Goal: Task Accomplishment & Management: Use online tool/utility

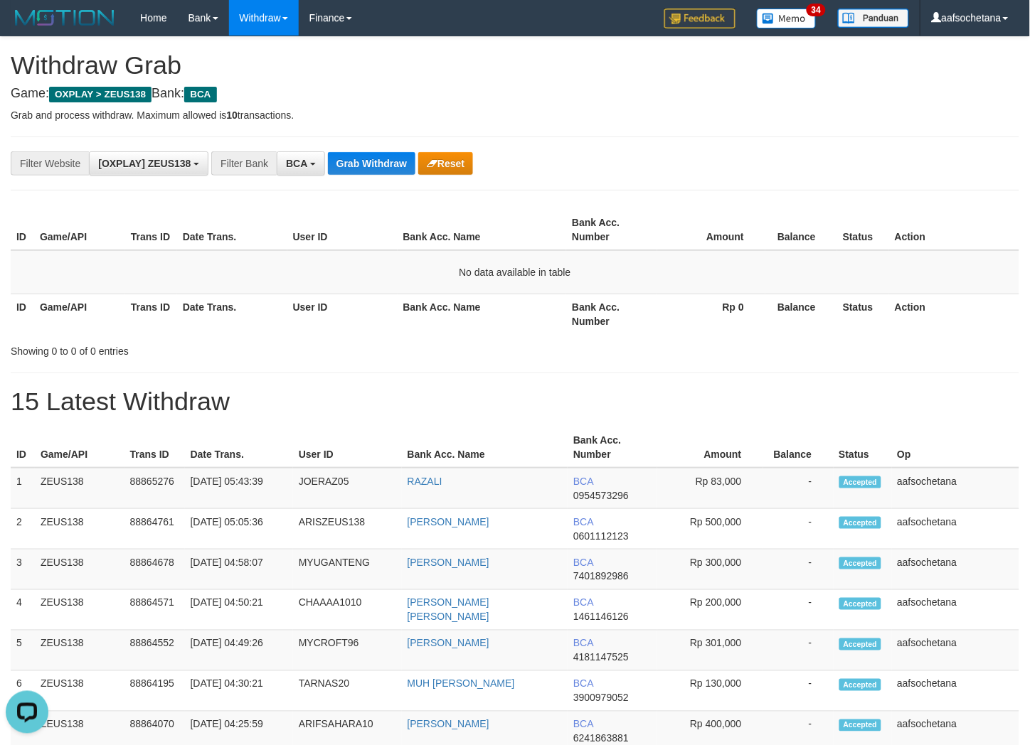
click at [380, 147] on div "**********" at bounding box center [515, 164] width 1008 height 54
click at [385, 159] on button "Grab Withdraw" at bounding box center [371, 163] width 87 height 23
click at [385, 164] on button "Grab Withdraw" at bounding box center [371, 163] width 87 height 23
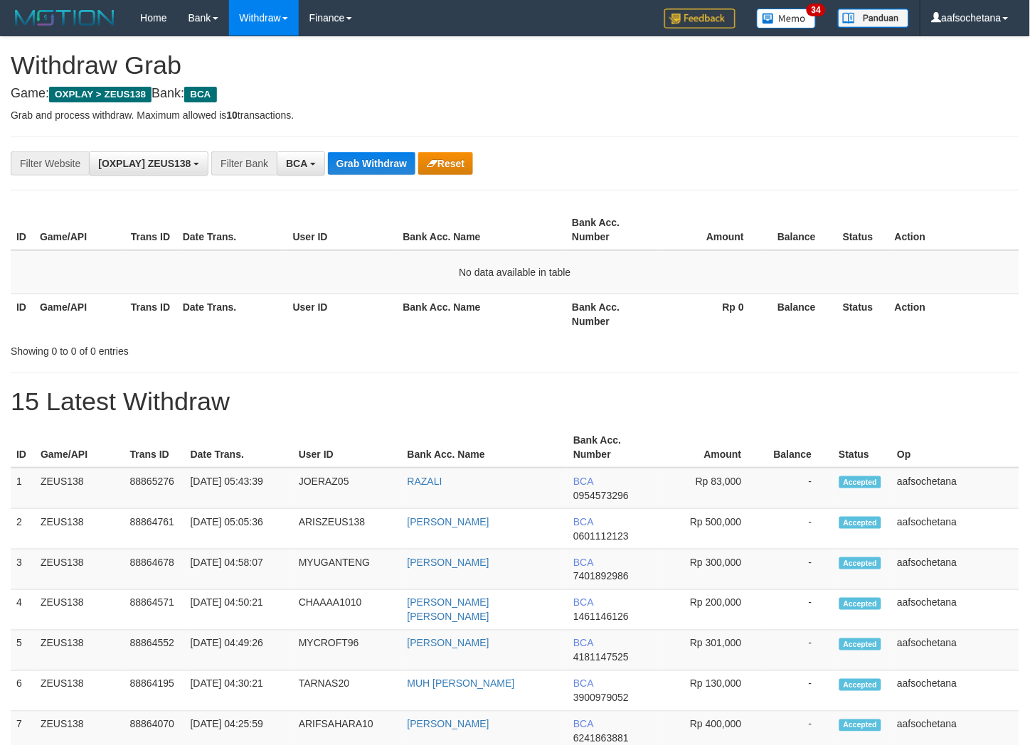
click at [385, 164] on button "Grab Withdraw" at bounding box center [371, 163] width 87 height 23
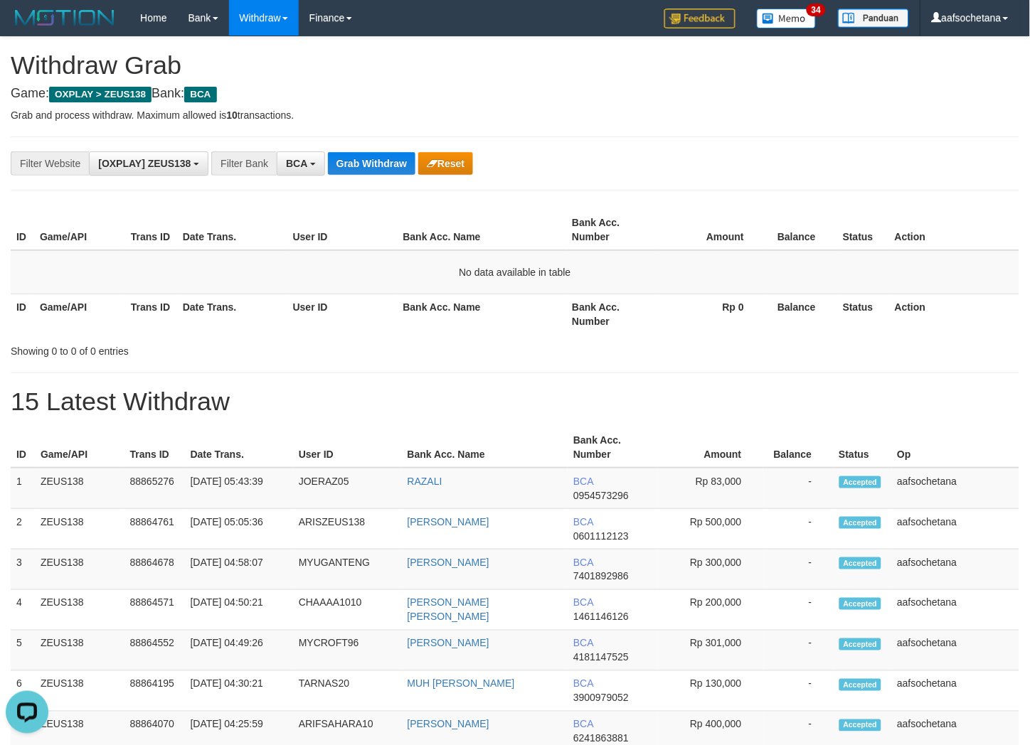
click at [385, 164] on button "Grab Withdraw" at bounding box center [371, 163] width 87 height 23
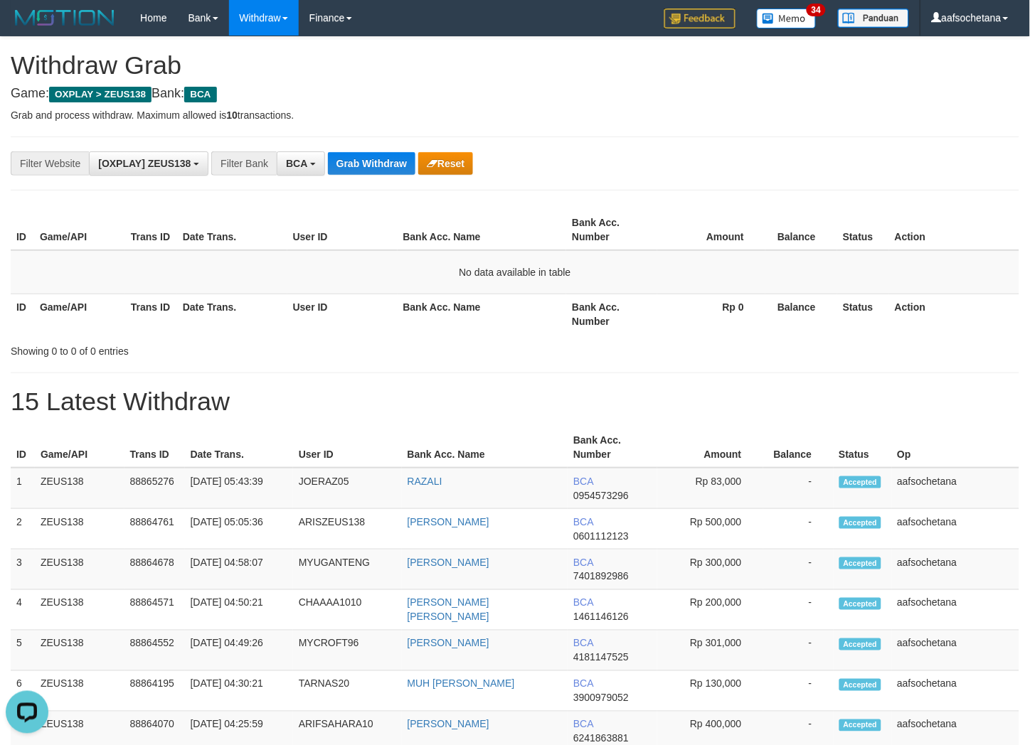
click at [385, 164] on button "Grab Withdraw" at bounding box center [371, 163] width 87 height 23
click at [487, 343] on div "Showing 0 to 0 of 0 entries" at bounding box center [515, 348] width 1030 height 20
click at [356, 167] on button "Grab Withdraw" at bounding box center [371, 163] width 87 height 23
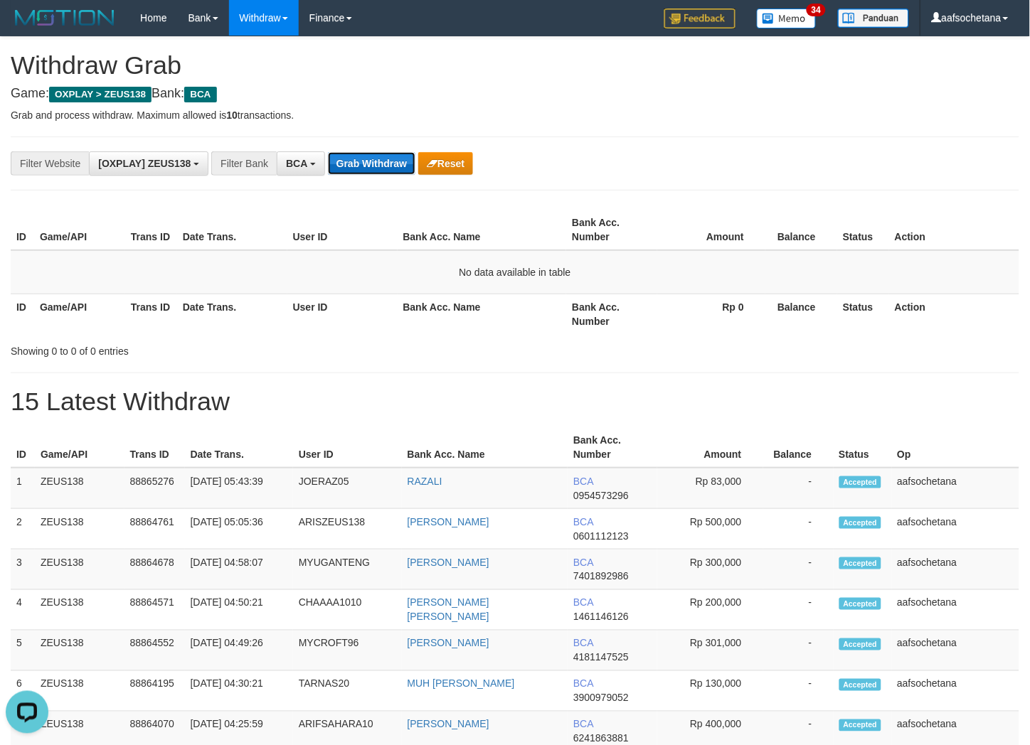
click at [356, 167] on button "Grab Withdraw" at bounding box center [371, 163] width 87 height 23
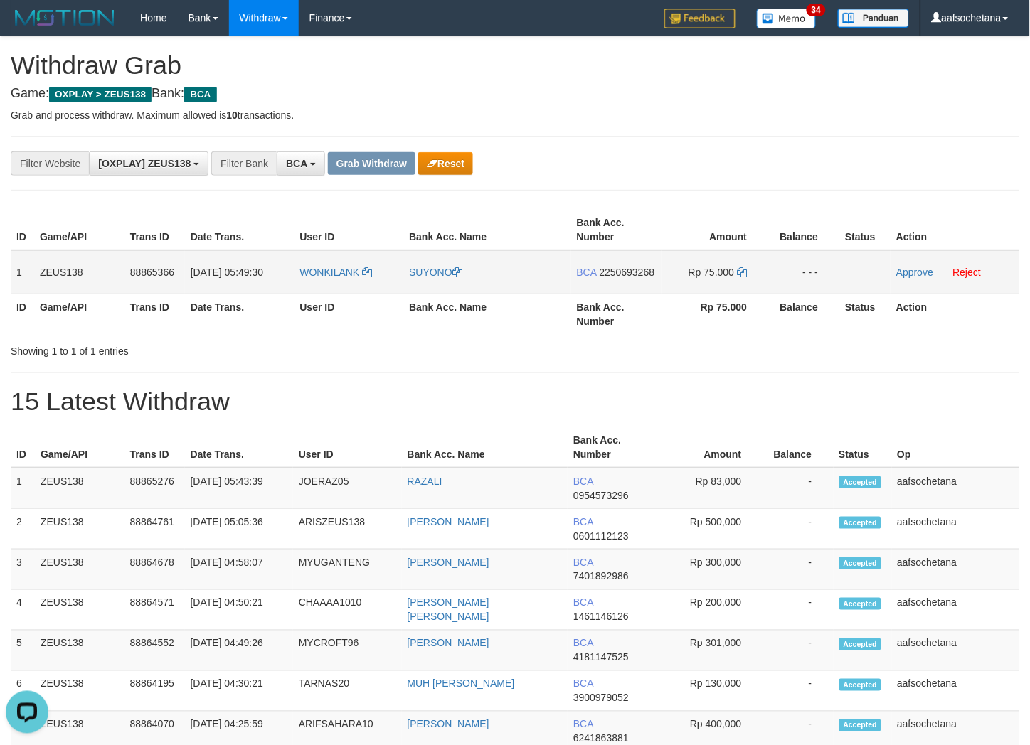
copy tr "1 ZEUS138 88865366 01/10/2025 05:49:30 WONKILANK SUYONO BCA 2250693268 Rp 75.00…"
copy tr "1 ZEUS138 88865366 01/10/2025 05:49:30 WONKILANK SUYONO BCA 2250693268 Rp 75.000"
drag, startPoint x: 15, startPoint y: 274, endPoint x: 801, endPoint y: 271, distance: 785.7
click at [801, 271] on tr "1 ZEUS138 88865366 01/10/2025 05:49:30 WONKILANK SUYONO BCA 2250693268 Rp 75.00…" at bounding box center [515, 272] width 1008 height 44
click at [828, 157] on div "**********" at bounding box center [429, 163] width 858 height 24
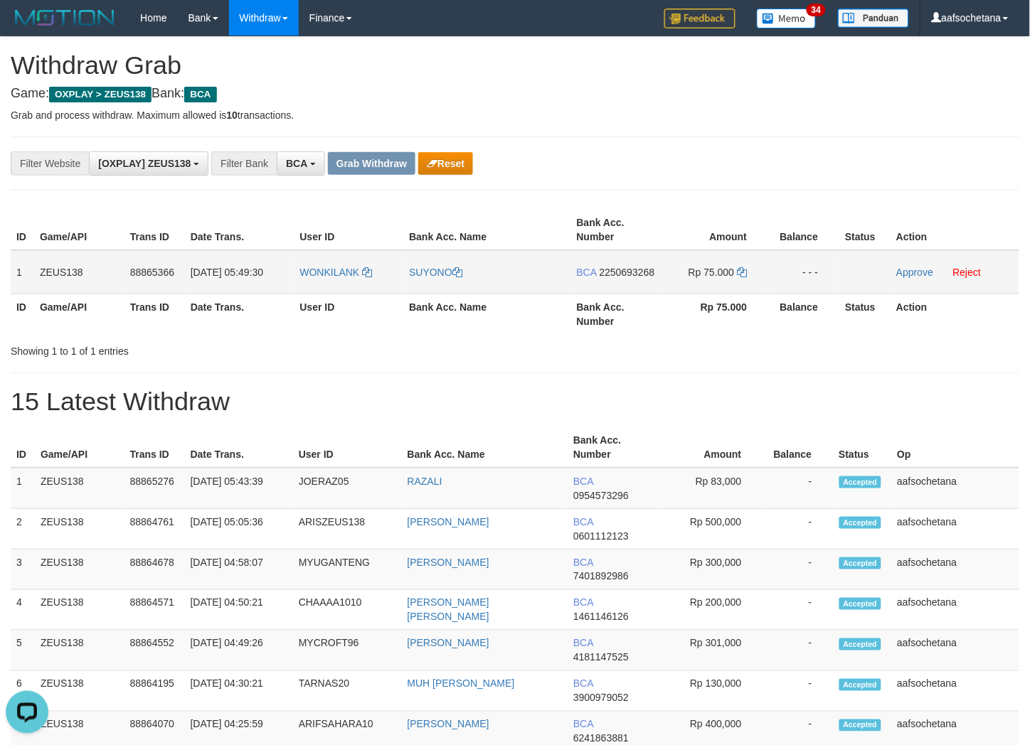
click at [629, 270] on span "2250693268" at bounding box center [626, 272] width 55 height 11
click at [626, 267] on span "2250693268" at bounding box center [626, 272] width 55 height 11
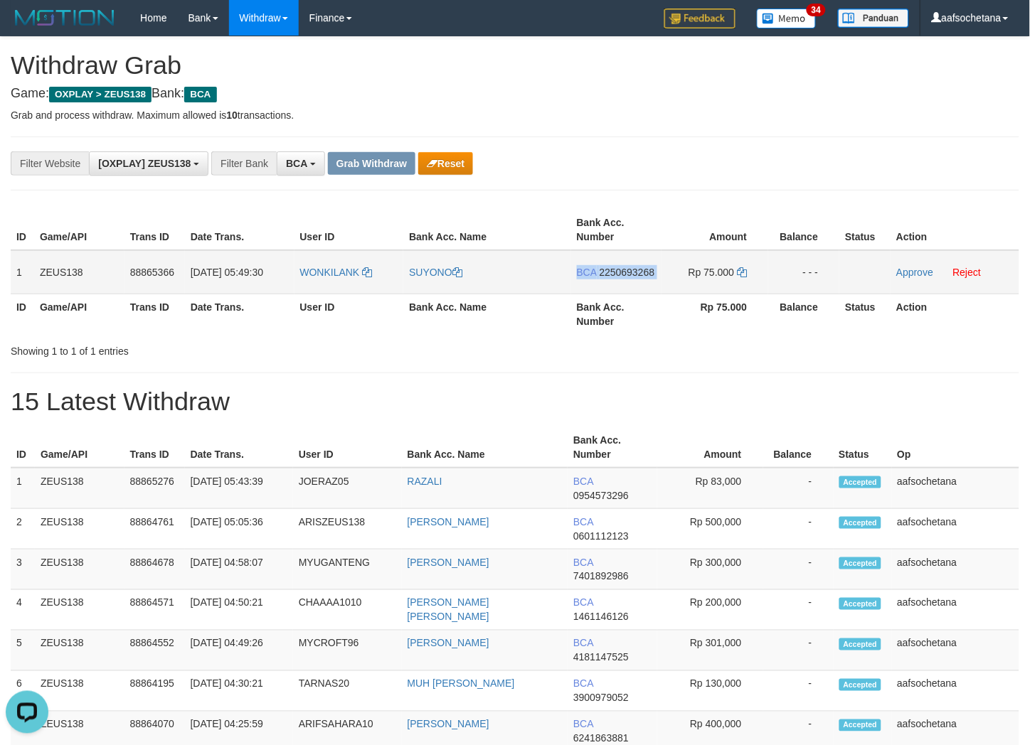
click at [626, 267] on span "2250693268" at bounding box center [626, 272] width 55 height 11
click at [748, 271] on td "Rp 75.000" at bounding box center [714, 272] width 107 height 44
click at [747, 271] on td "Rp 75.000" at bounding box center [714, 272] width 107 height 44
click at [742, 270] on icon at bounding box center [742, 272] width 10 height 10
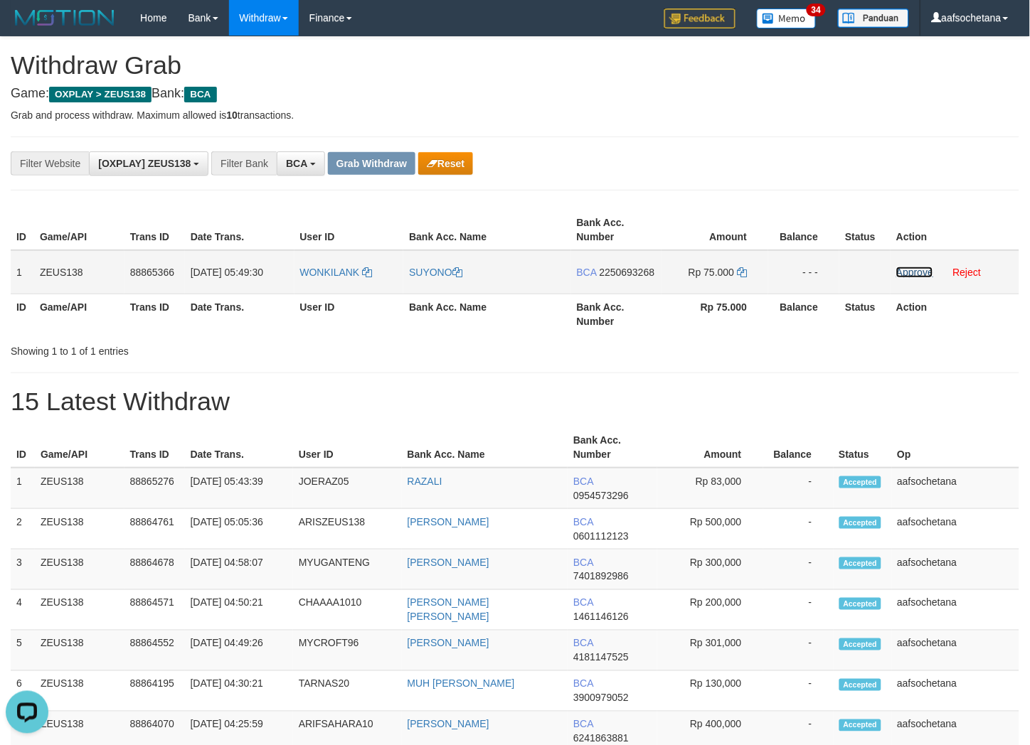
click at [931, 269] on link "Approve" at bounding box center [914, 272] width 37 height 11
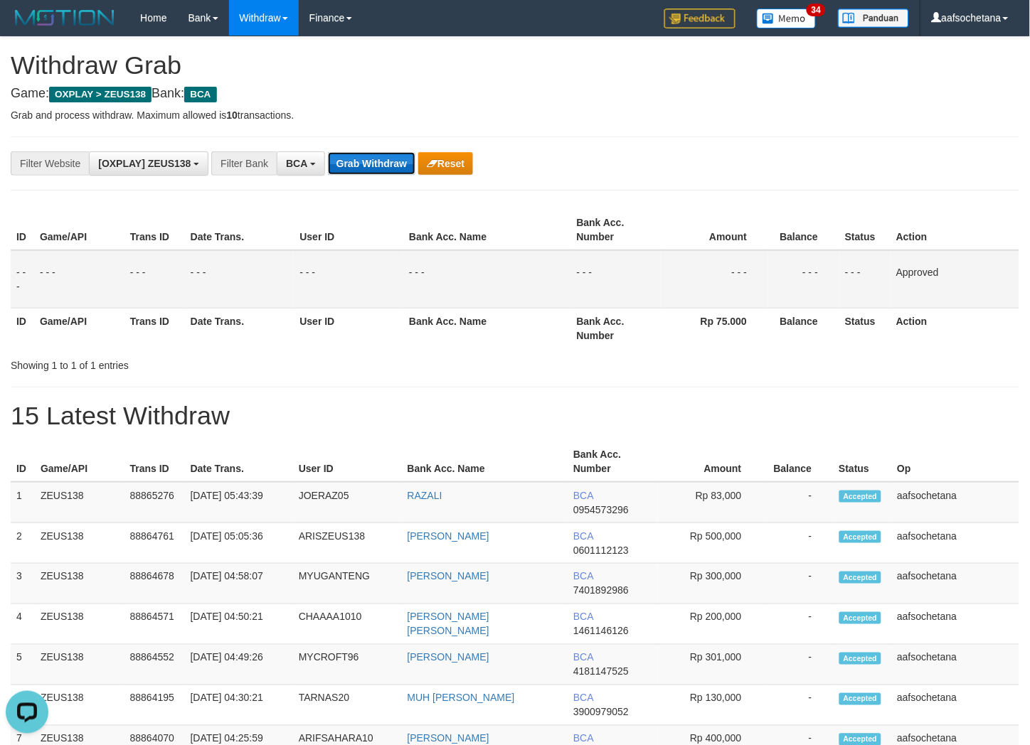
click at [385, 165] on button "Grab Withdraw" at bounding box center [371, 163] width 87 height 23
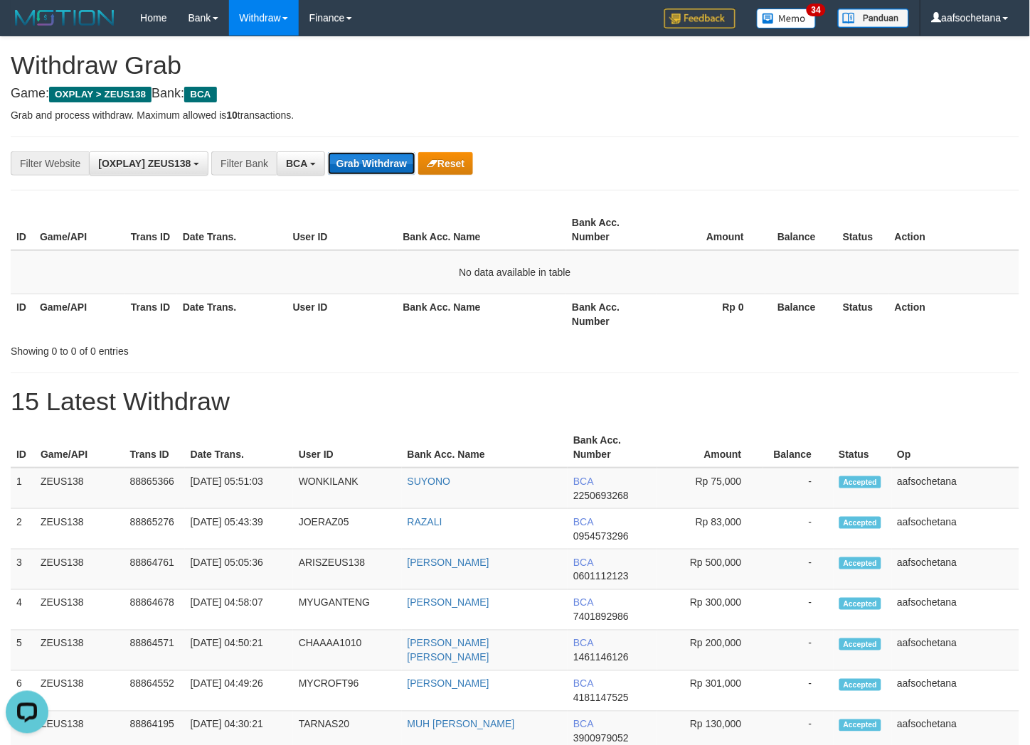
click at [367, 164] on button "Grab Withdraw" at bounding box center [371, 163] width 87 height 23
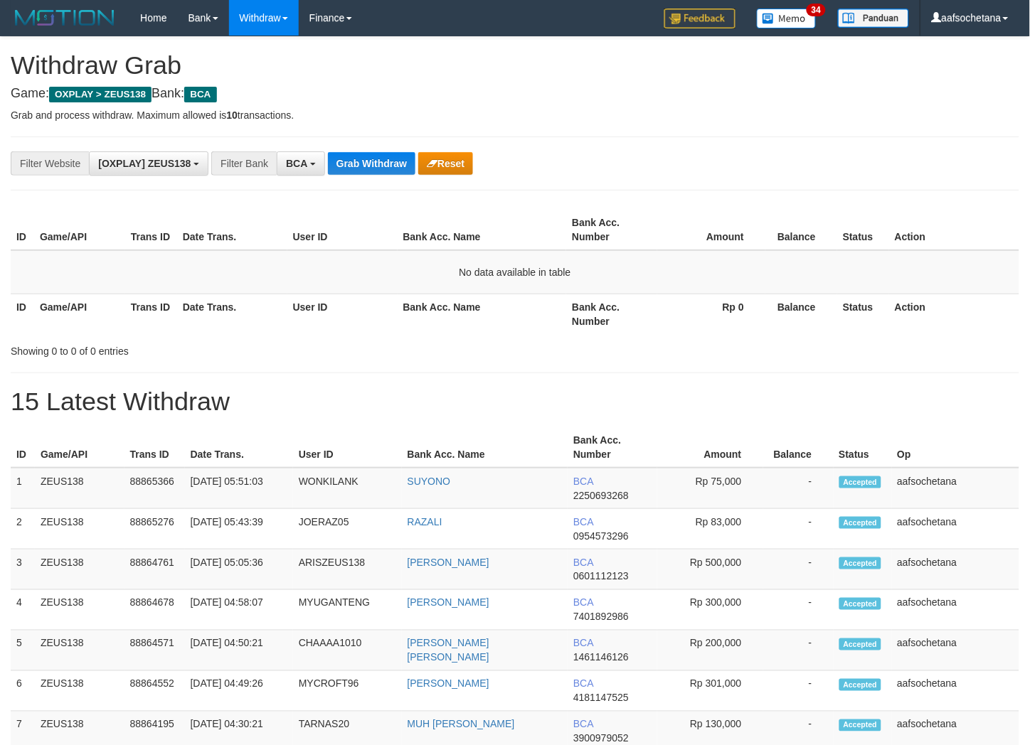
scroll to position [24, 0]
click at [367, 164] on button "Grab Withdraw" at bounding box center [371, 163] width 87 height 23
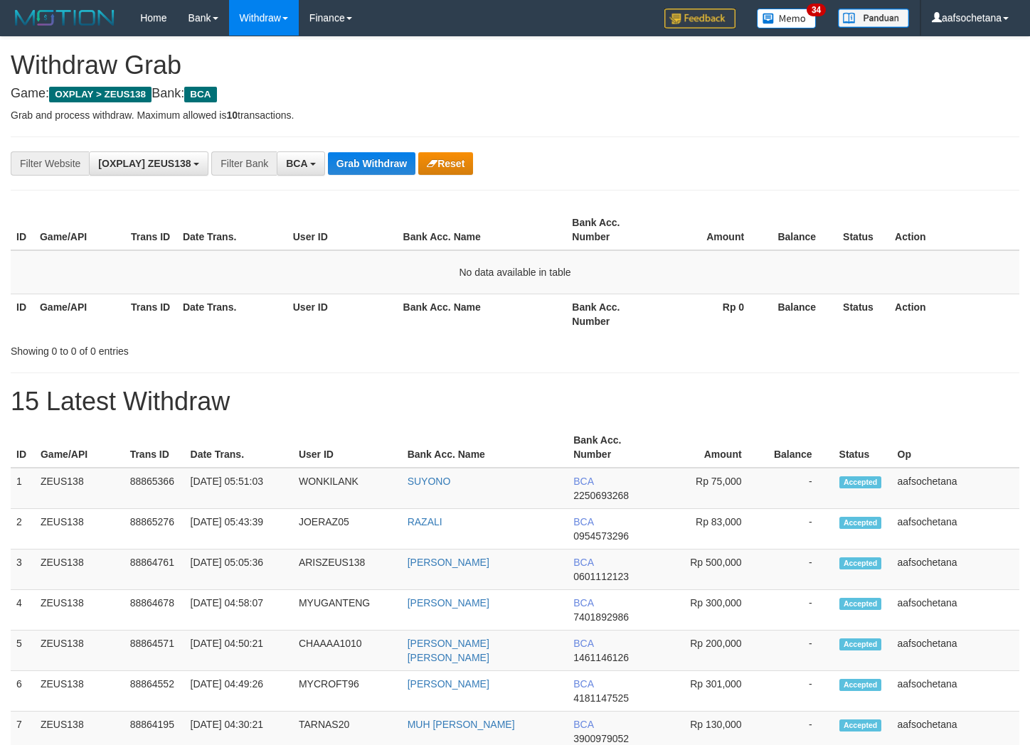
click at [367, 164] on button "Grab Withdraw" at bounding box center [371, 163] width 87 height 23
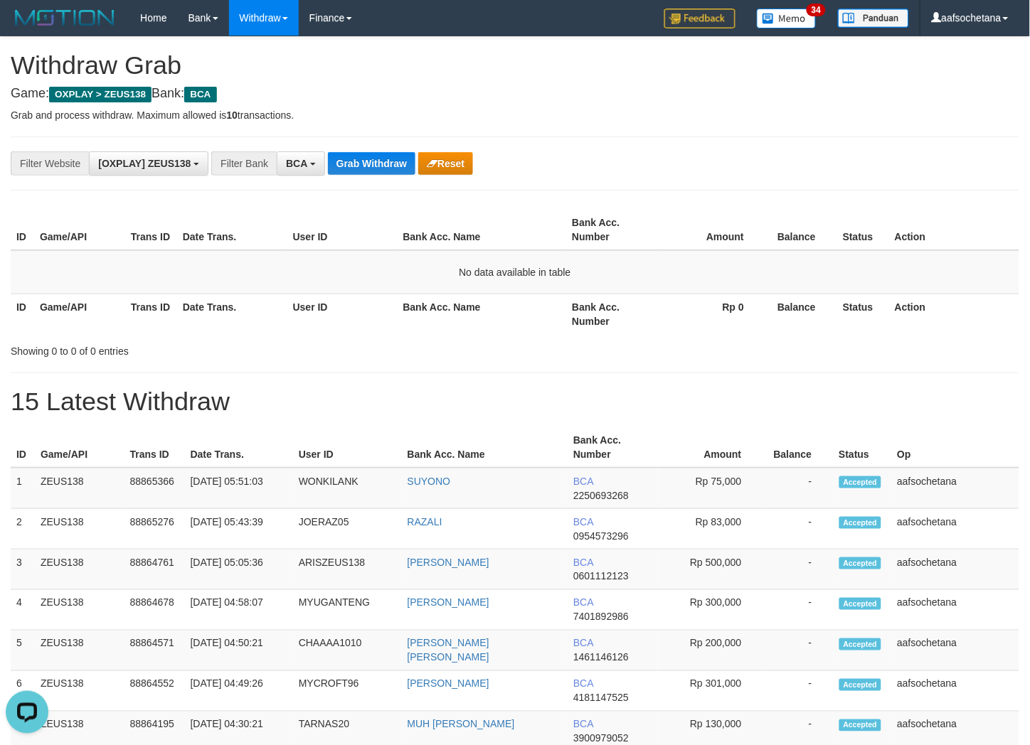
click at [367, 164] on button "Grab Withdraw" at bounding box center [371, 163] width 87 height 23
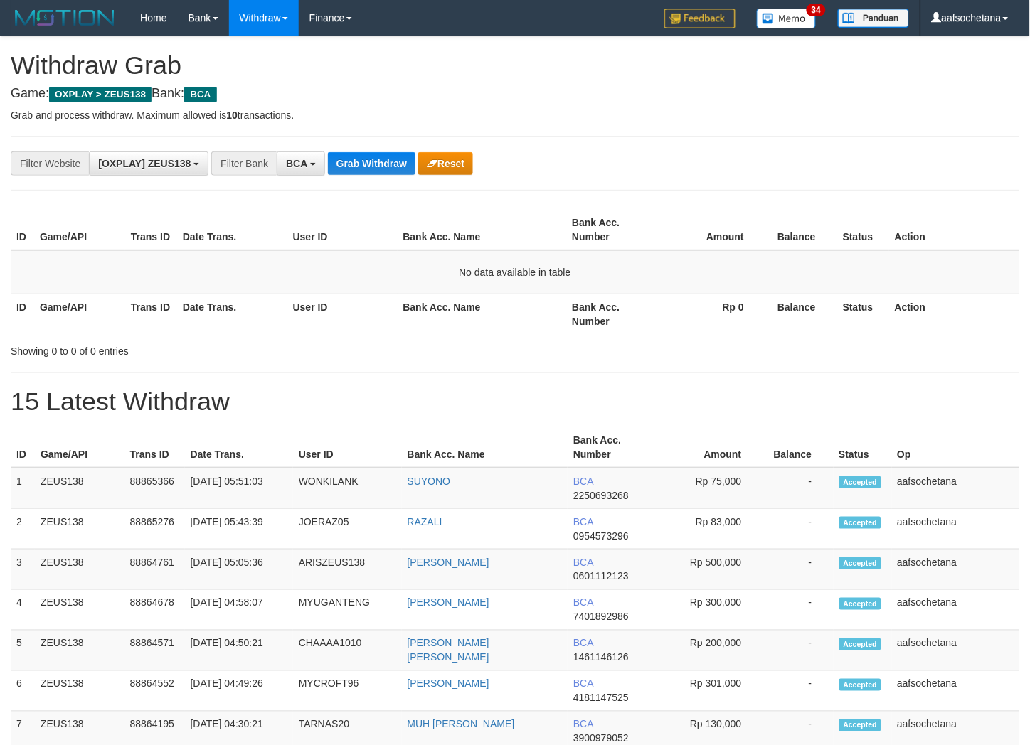
click at [367, 164] on button "Grab Withdraw" at bounding box center [371, 163] width 87 height 23
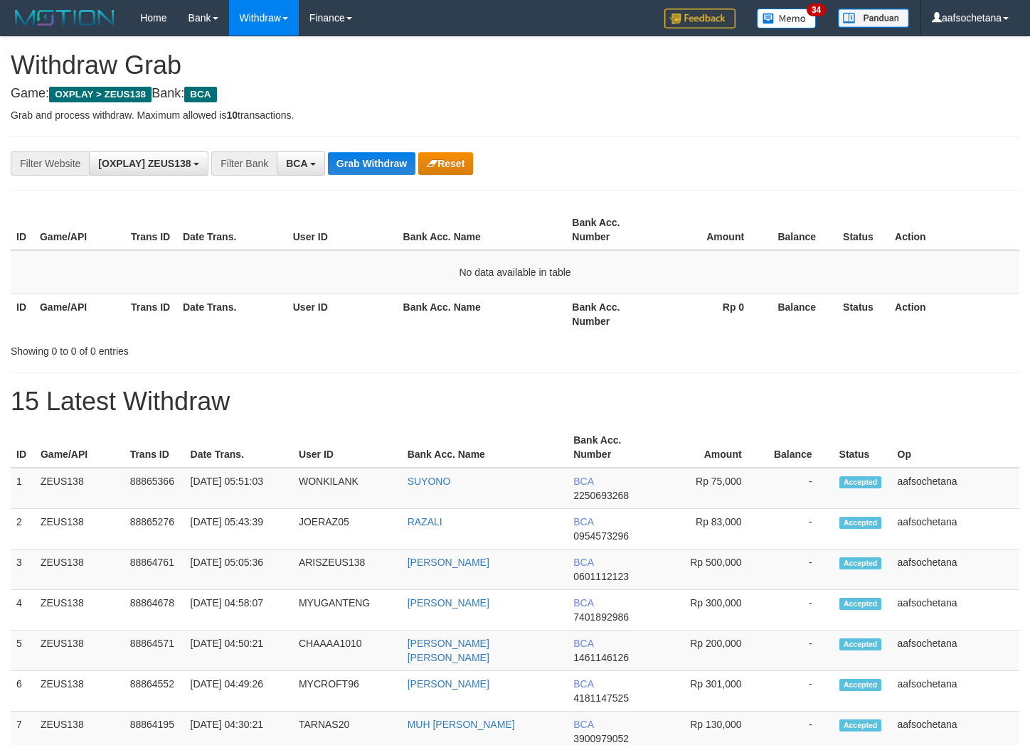
click at [367, 164] on button "Grab Withdraw" at bounding box center [371, 163] width 87 height 23
click at [365, 172] on button "Grab Withdraw" at bounding box center [371, 163] width 87 height 23
click at [365, 169] on button "Grab Withdraw" at bounding box center [371, 163] width 87 height 23
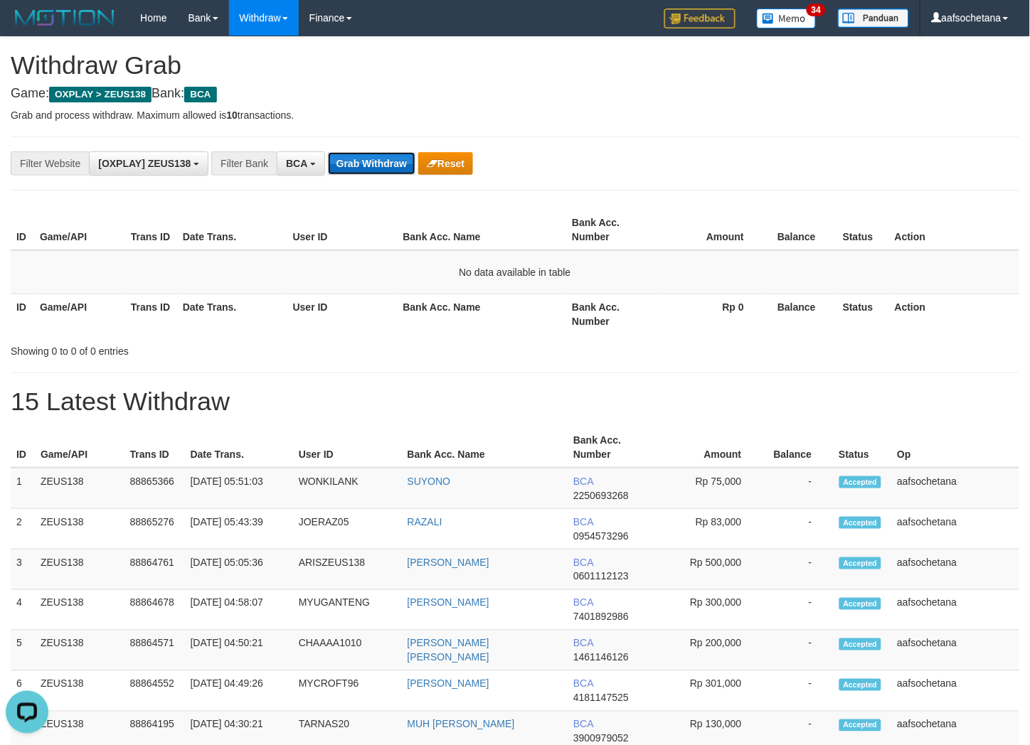
click at [365, 171] on button "Grab Withdraw" at bounding box center [371, 163] width 87 height 23
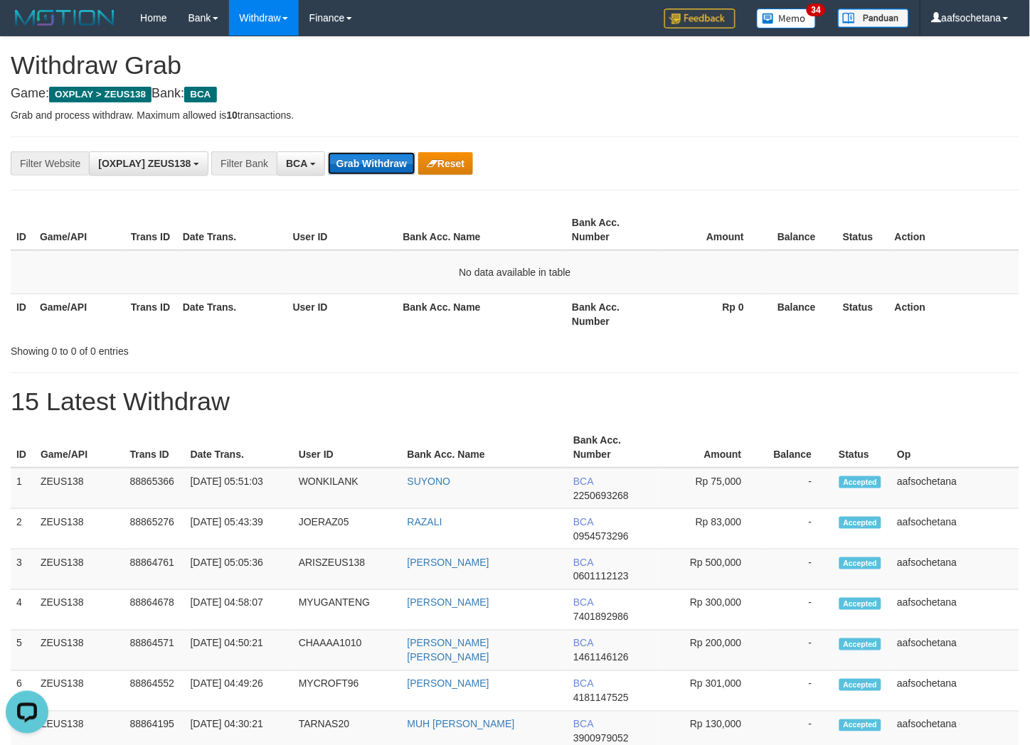
click at [365, 171] on button "Grab Withdraw" at bounding box center [371, 163] width 87 height 23
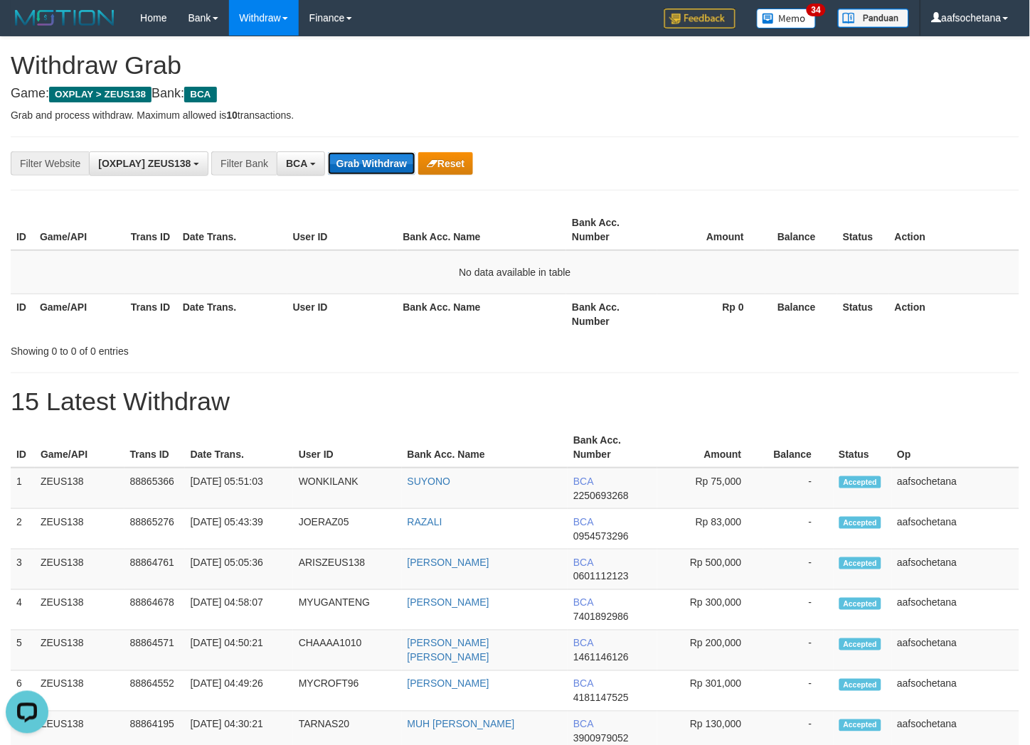
click at [365, 171] on button "Grab Withdraw" at bounding box center [371, 163] width 87 height 23
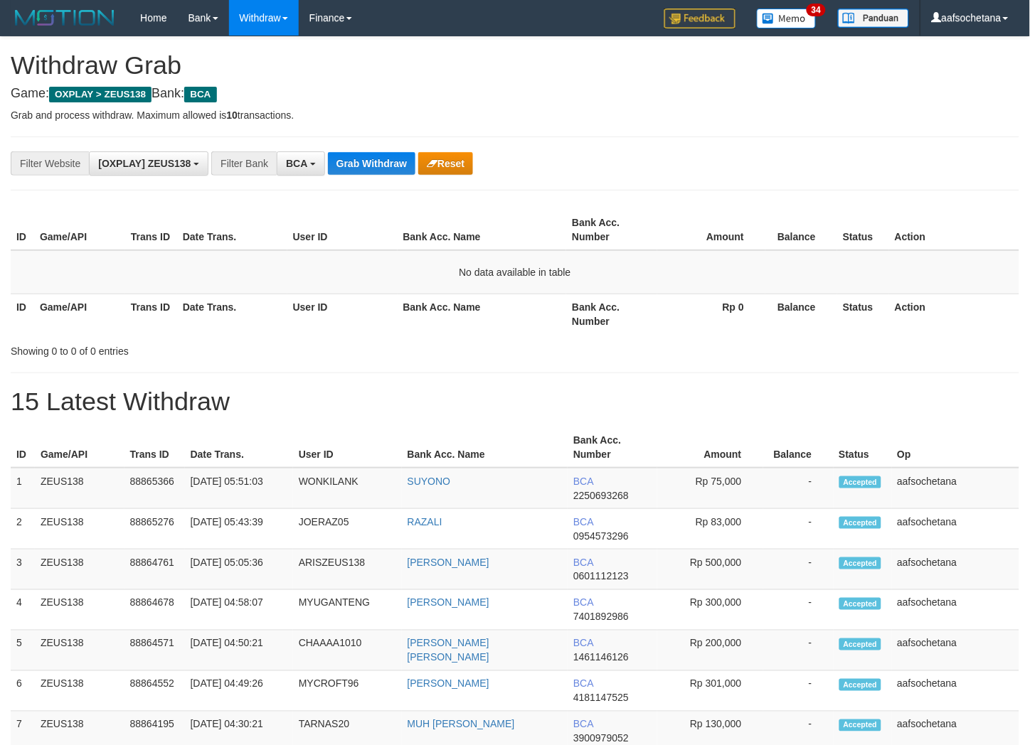
scroll to position [24, 0]
click at [365, 174] on button "Grab Withdraw" at bounding box center [371, 163] width 87 height 23
click at [365, 178] on div "**********" at bounding box center [515, 164] width 1008 height 54
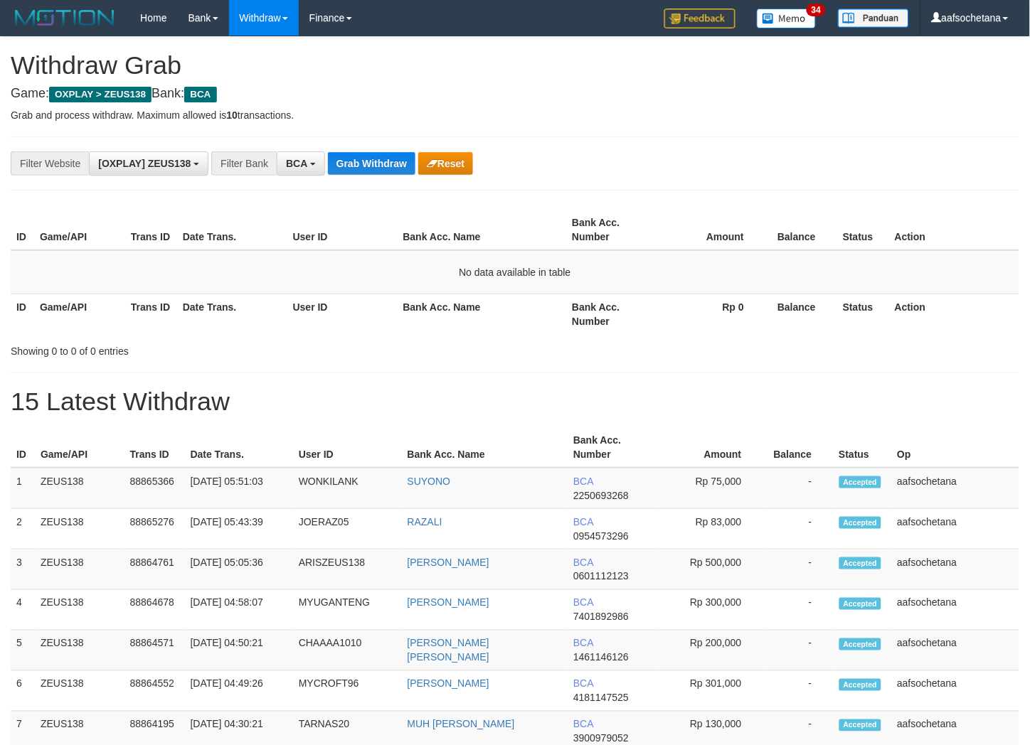
drag, startPoint x: 0, startPoint y: 0, endPoint x: 365, endPoint y: 178, distance: 406.7
click at [365, 178] on div "**********" at bounding box center [515, 164] width 1008 height 54
click at [365, 181] on div "**********" at bounding box center [515, 164] width 1008 height 54
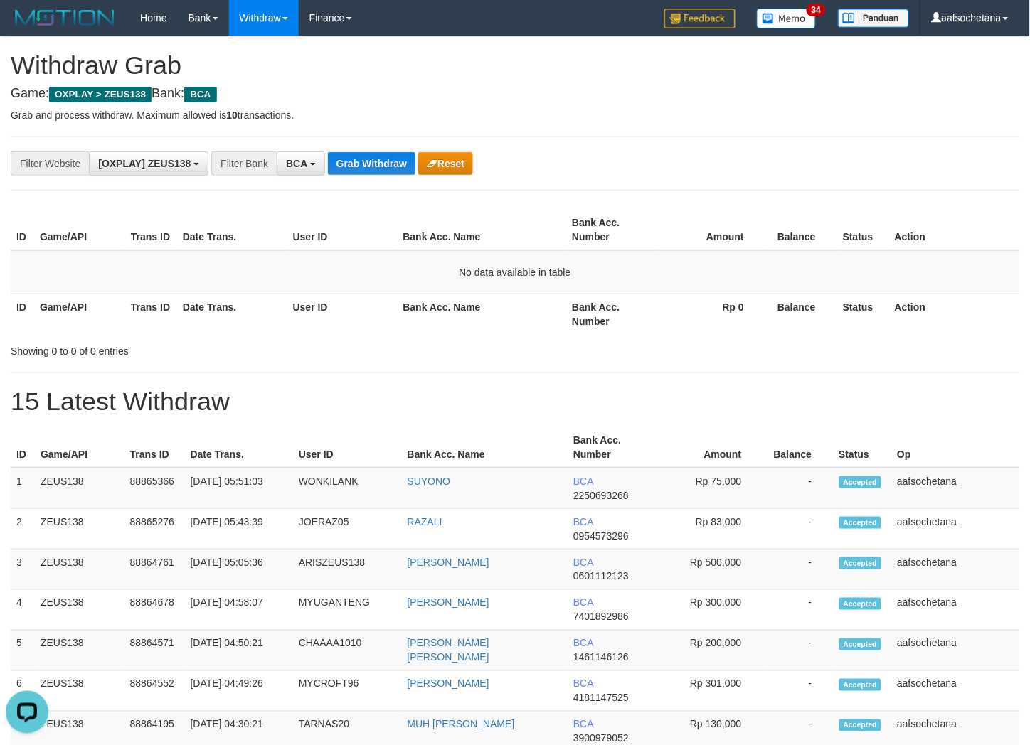
click at [365, 181] on div "**********" at bounding box center [515, 164] width 1008 height 54
click at [343, 162] on button "Grab Withdraw" at bounding box center [371, 163] width 87 height 23
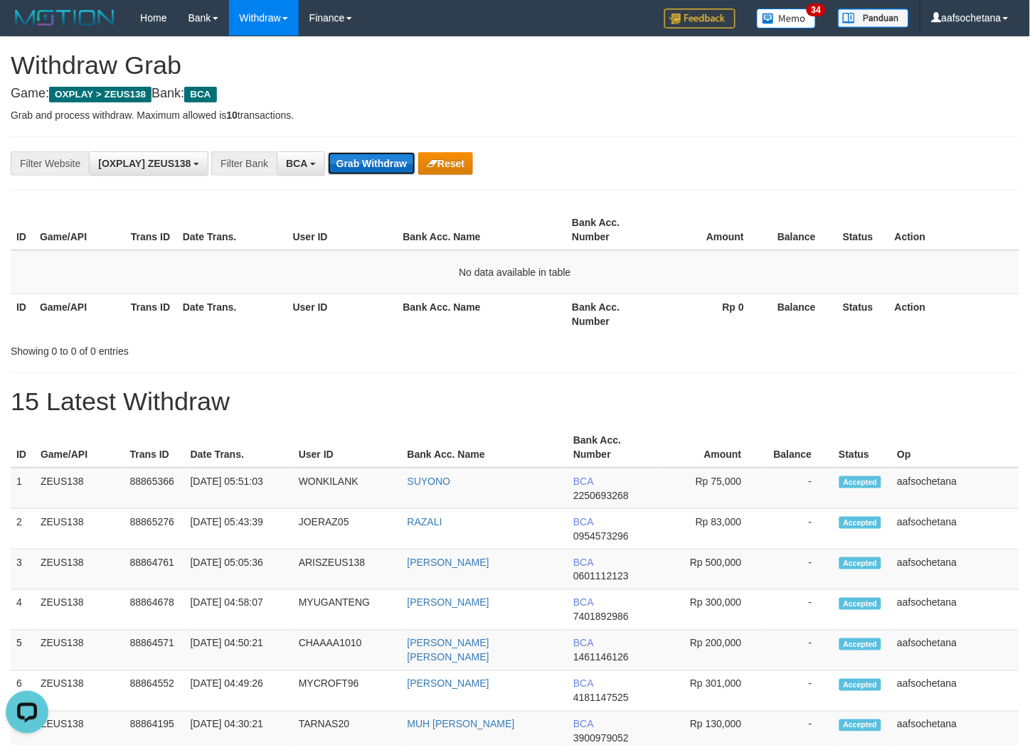
click at [343, 162] on button "Grab Withdraw" at bounding box center [371, 163] width 87 height 23
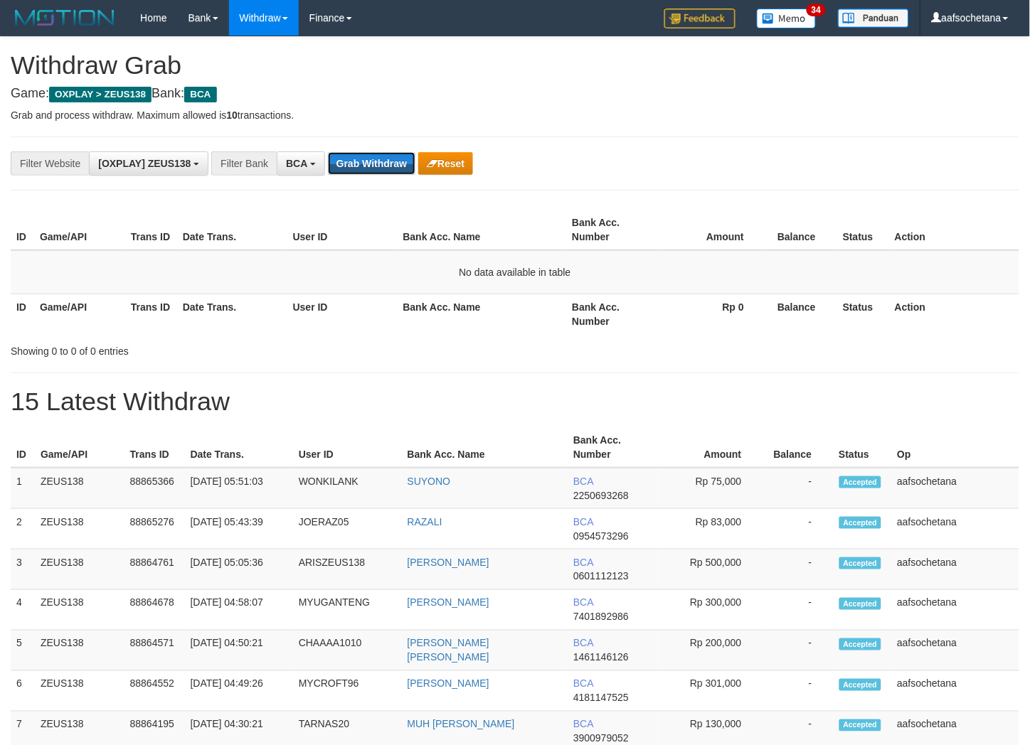
click at [343, 162] on button "Grab Withdraw" at bounding box center [371, 163] width 87 height 23
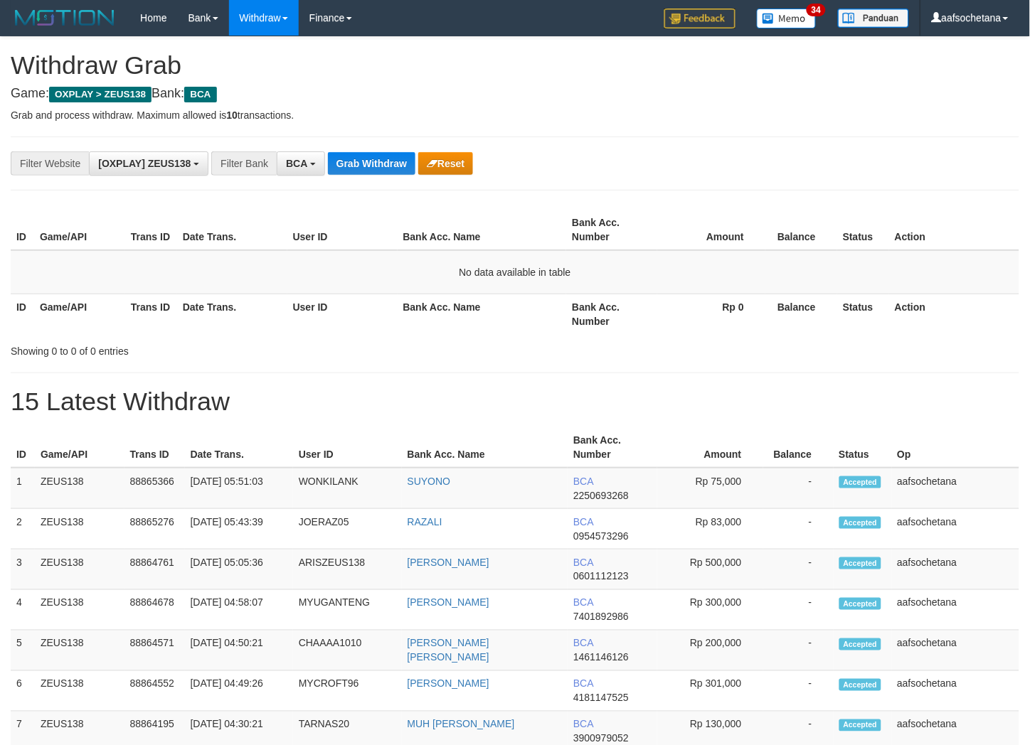
click at [343, 162] on button "Grab Withdraw" at bounding box center [371, 163] width 87 height 23
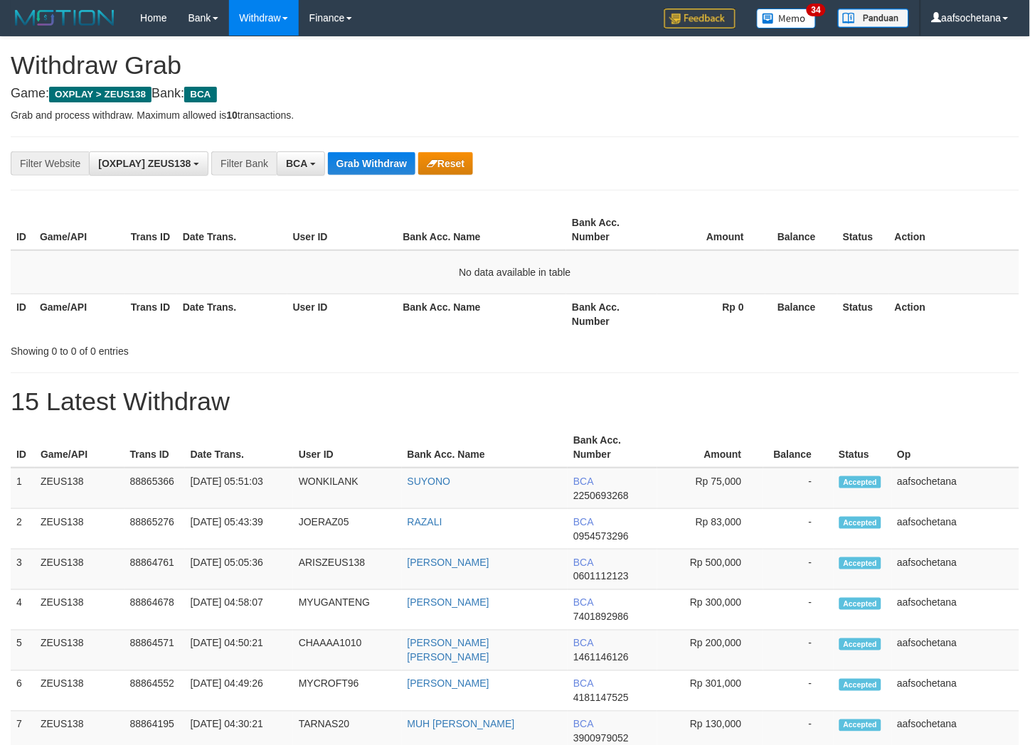
click at [343, 162] on button "Grab Withdraw" at bounding box center [371, 163] width 87 height 23
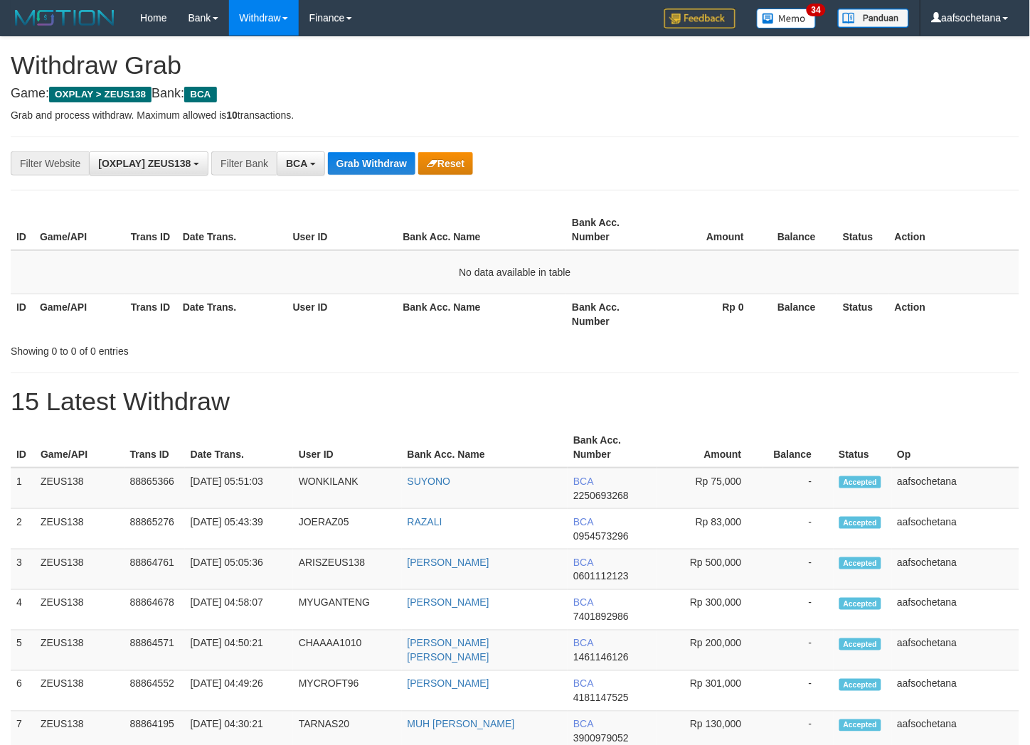
click at [343, 162] on button "Grab Withdraw" at bounding box center [371, 163] width 87 height 23
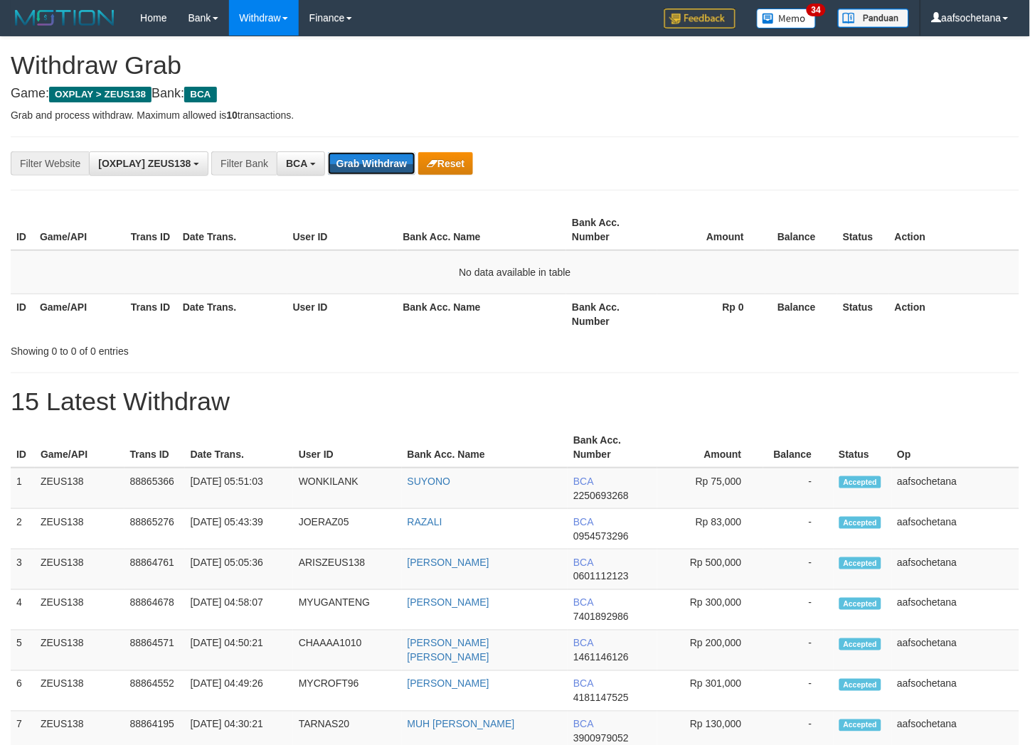
click at [343, 162] on button "Grab Withdraw" at bounding box center [371, 163] width 87 height 23
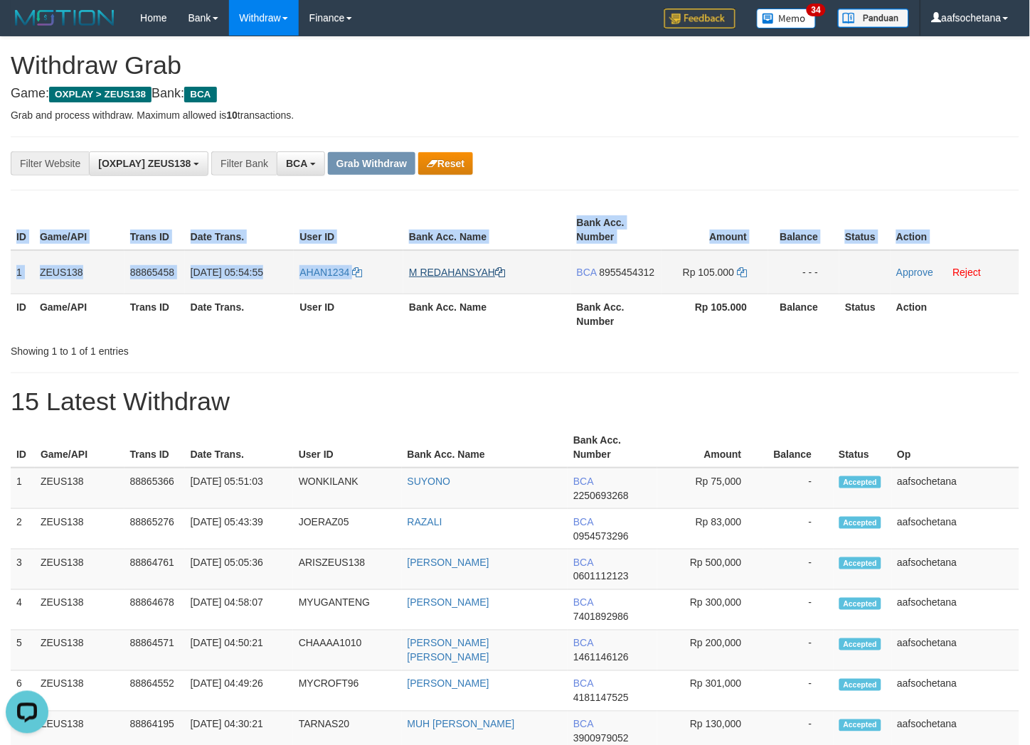
drag, startPoint x: 6, startPoint y: 272, endPoint x: 443, endPoint y: 271, distance: 437.3
click at [443, 271] on div "ID Game/API Trans ID Date Trans. User ID Bank Acc. Name Bank Acc. Number Amount…" at bounding box center [515, 271] width 1030 height 133
drag, startPoint x: 822, startPoint y: 214, endPoint x: 814, endPoint y: 217, distance: 8.3
click at [822, 214] on th "Balance" at bounding box center [803, 230] width 71 height 41
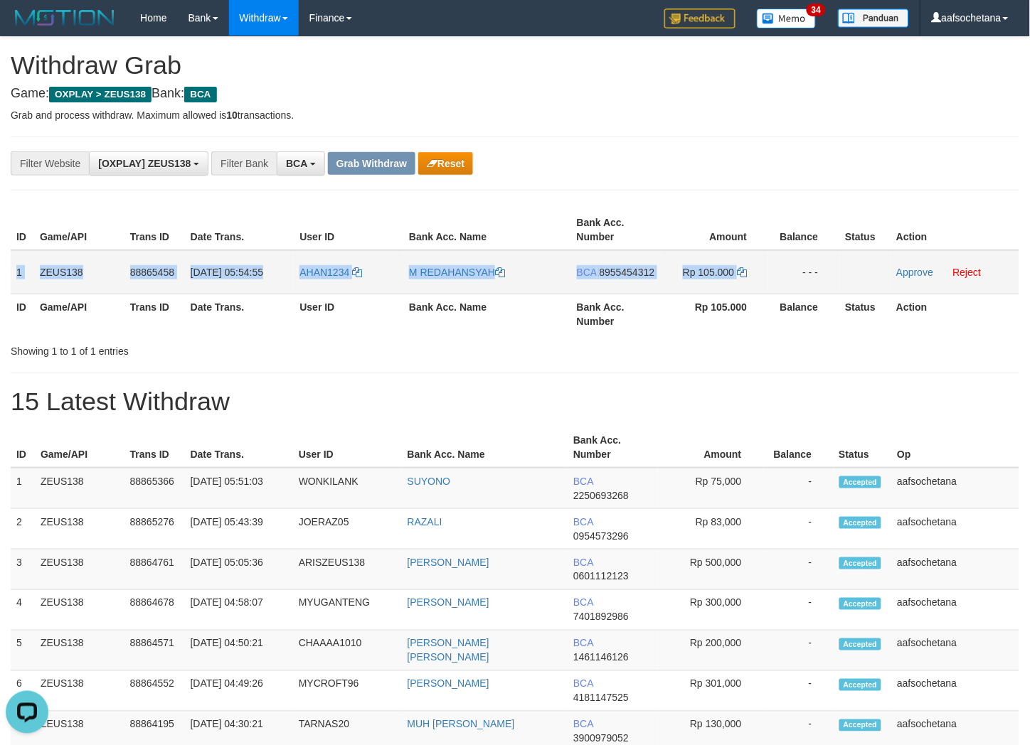
drag, startPoint x: 12, startPoint y: 257, endPoint x: 766, endPoint y: 289, distance: 755.1
click at [766, 289] on tr "1 ZEUS138 88865458 01/10/2025 05:54:55 AHAN1234 M REDAHANSYAH BCA 8955454312 Rp…" at bounding box center [515, 272] width 1008 height 44
copy tr "1 ZEUS138 88865458 01/10/2025 05:54:55 AHAN1234 M REDAHANSYAH BCA 8955454312 Rp…"
click at [811, 168] on div "**********" at bounding box center [429, 163] width 858 height 24
drag, startPoint x: 636, startPoint y: 264, endPoint x: 602, endPoint y: 283, distance: 39.8
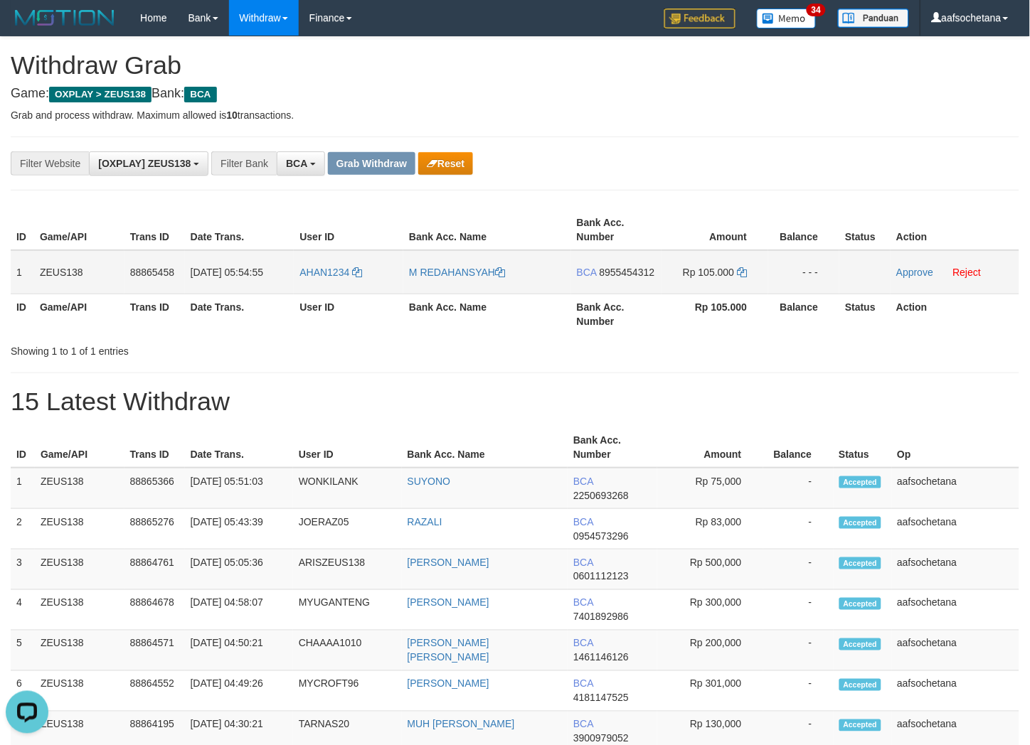
click at [636, 264] on td "BCA 8955454312" at bounding box center [616, 272] width 90 height 44
click at [601, 283] on td "BCA 8955454312" at bounding box center [616, 272] width 90 height 44
click at [601, 279] on td "BCA 8955454312" at bounding box center [616, 272] width 90 height 44
click at [619, 264] on td "BCA 8955454312" at bounding box center [616, 272] width 90 height 44
click at [621, 264] on td "BCA 8955454312" at bounding box center [616, 272] width 90 height 44
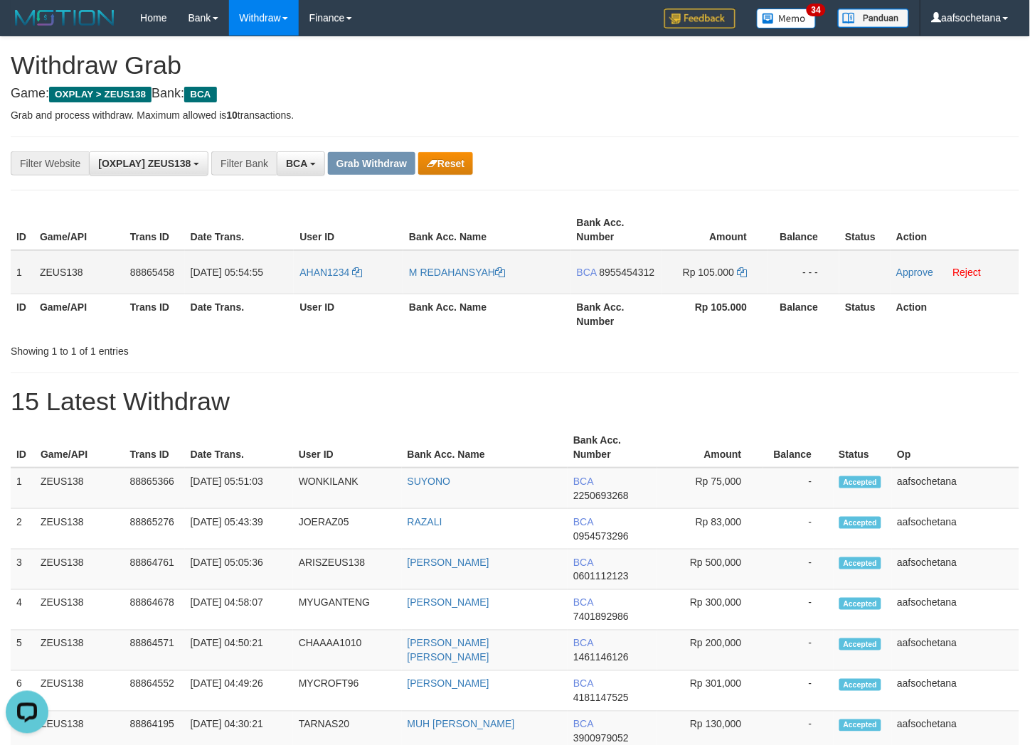
click at [624, 272] on span "8955454312" at bounding box center [626, 272] width 55 height 11
click at [636, 272] on span "8955454312" at bounding box center [626, 272] width 55 height 11
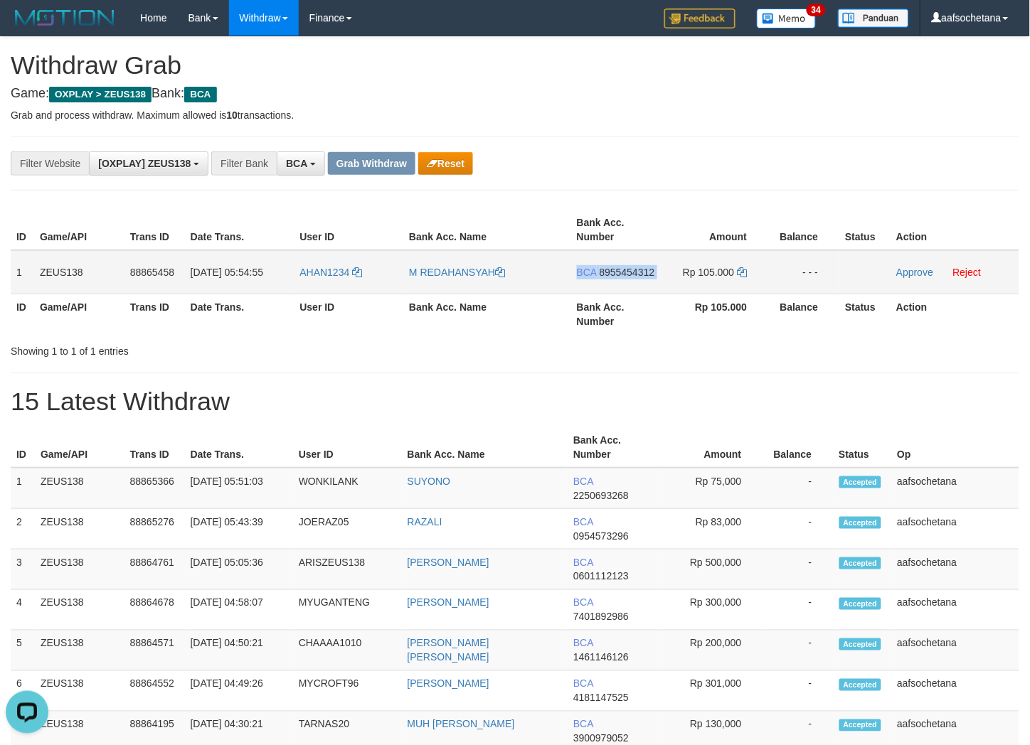
click at [636, 272] on span "8955454312" at bounding box center [626, 272] width 55 height 11
click at [739, 267] on icon at bounding box center [742, 272] width 10 height 10
click at [923, 267] on link "Approve" at bounding box center [914, 272] width 37 height 11
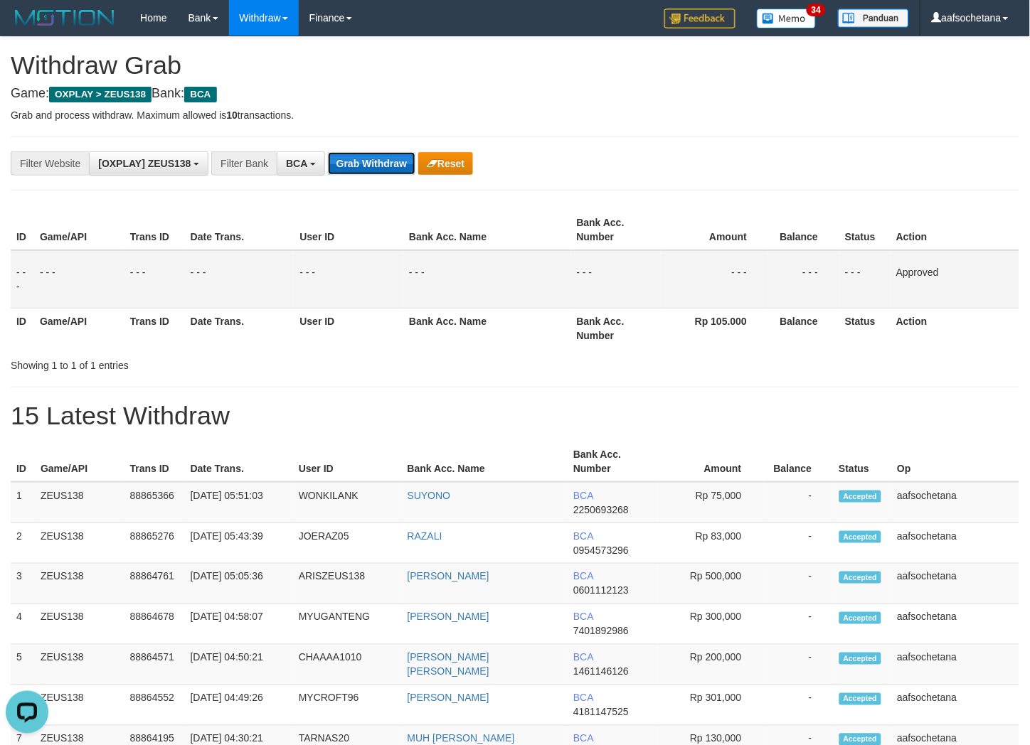
click at [344, 155] on button "Grab Withdraw" at bounding box center [371, 163] width 87 height 23
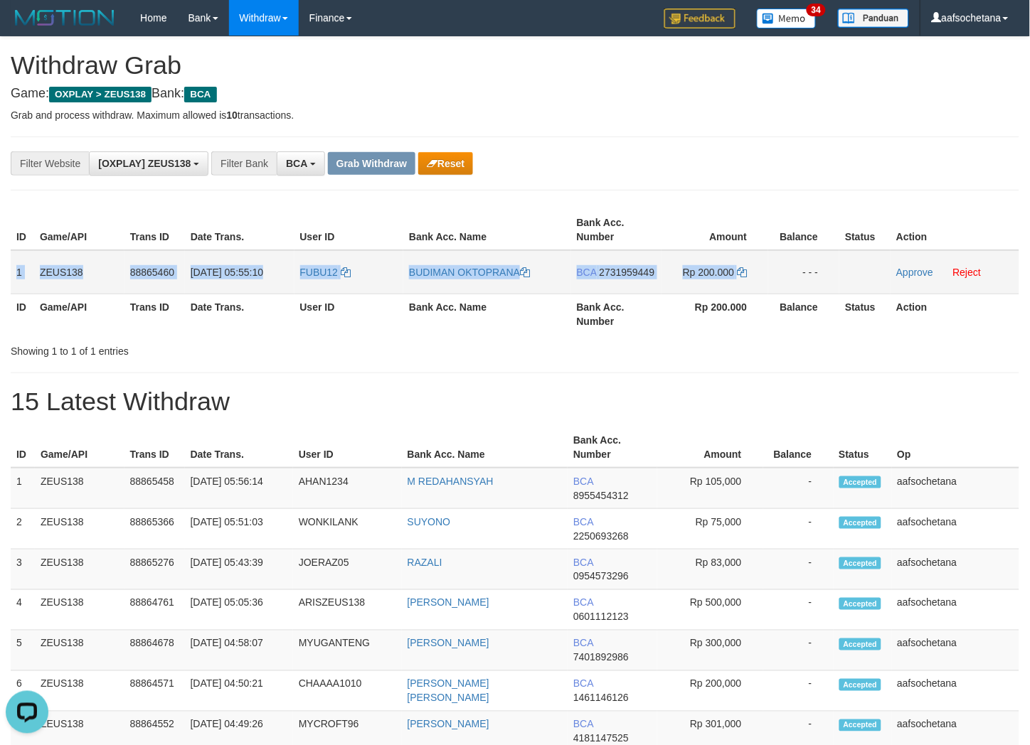
copy tr "1 ZEUS138 88865460 [DATE] 05:55:10 FUBU12 BUDIMAN OKTOPRANA BCA 2731959449 Rp 2…"
drag, startPoint x: 18, startPoint y: 272, endPoint x: 779, endPoint y: 271, distance: 760.8
click at [779, 271] on tr "1 ZEUS138 88865460 [DATE] 05:55:10 FUBU12 BUDIMAN OKTOPRANA BCA 2731959449 Rp 2…" at bounding box center [515, 272] width 1008 height 44
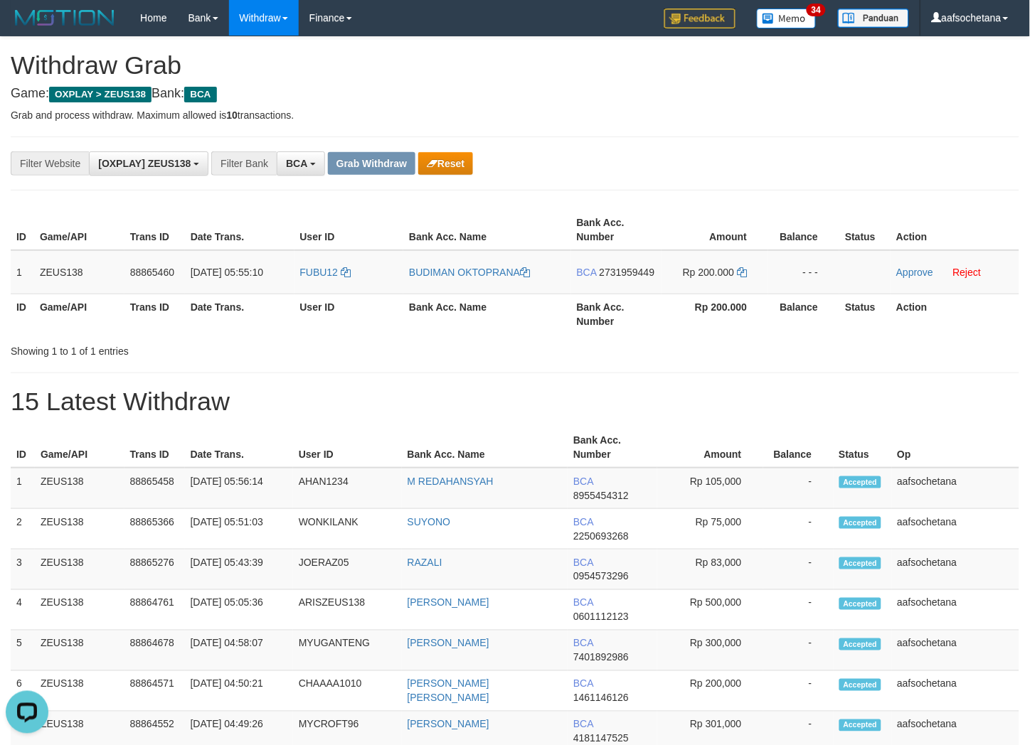
click at [619, 272] on span "2731959449" at bounding box center [626, 272] width 55 height 11
click at [635, 278] on td "BCA 2731959449" at bounding box center [616, 272] width 90 height 44
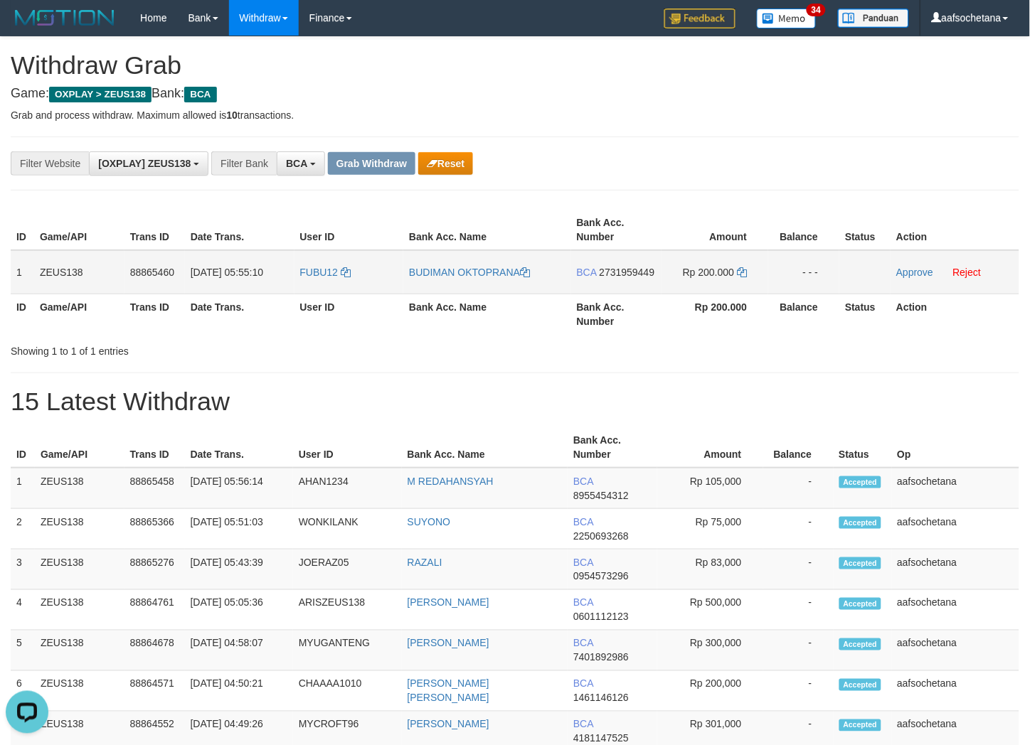
click at [635, 274] on span "2731959449" at bounding box center [626, 272] width 55 height 11
click at [744, 274] on icon at bounding box center [742, 272] width 10 height 10
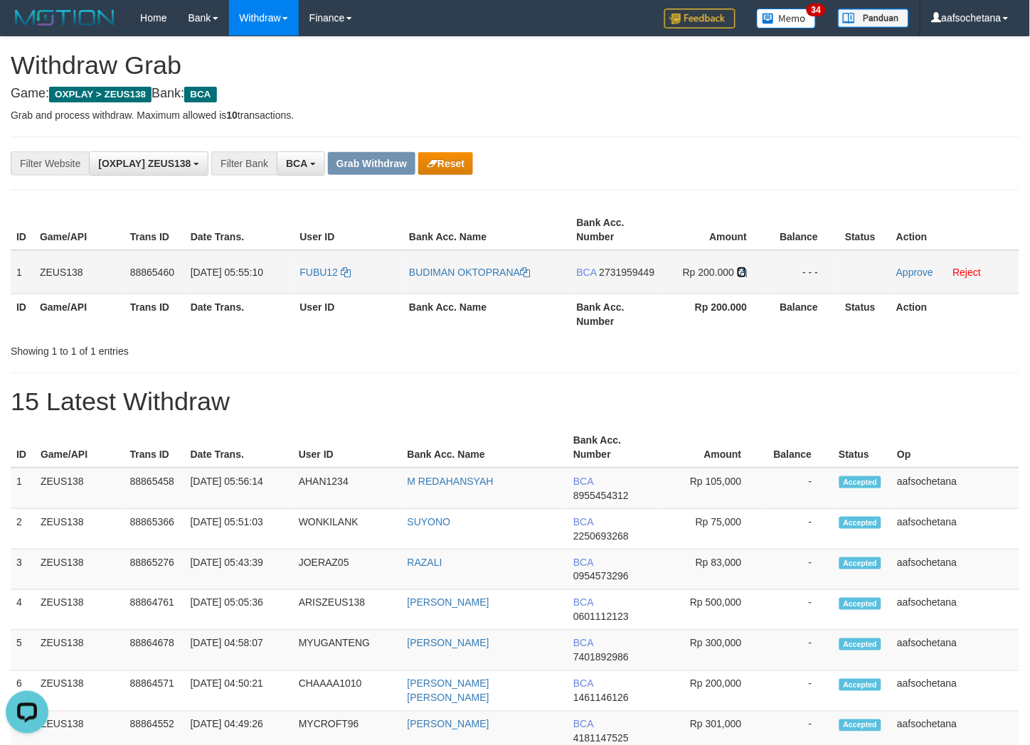
click at [744, 274] on icon at bounding box center [742, 272] width 10 height 10
click at [919, 267] on link "Approve" at bounding box center [914, 272] width 37 height 11
